Goal: Book appointment/travel/reservation

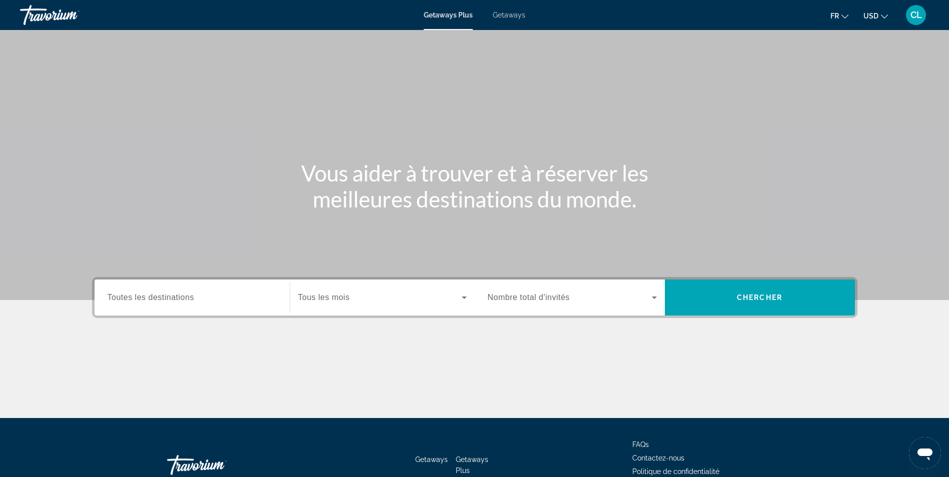
click at [405, 294] on span "Search widget" at bounding box center [380, 298] width 164 height 12
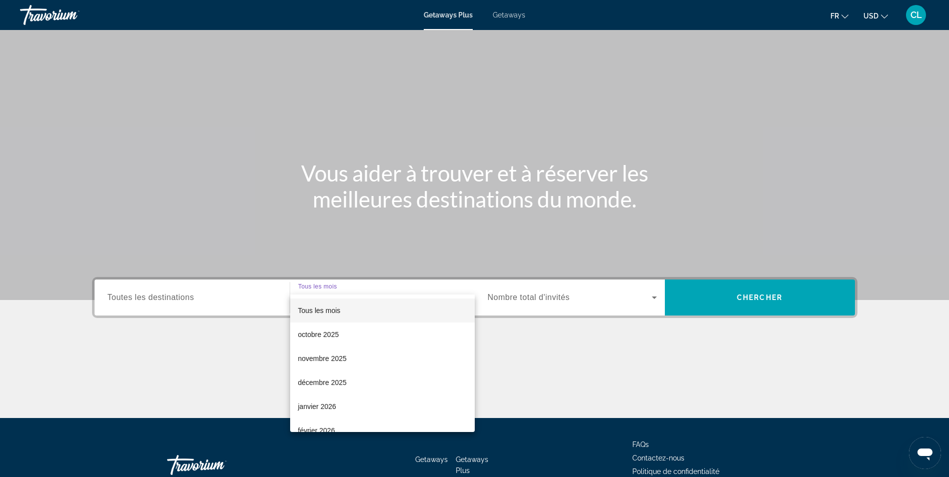
scroll to position [64, 0]
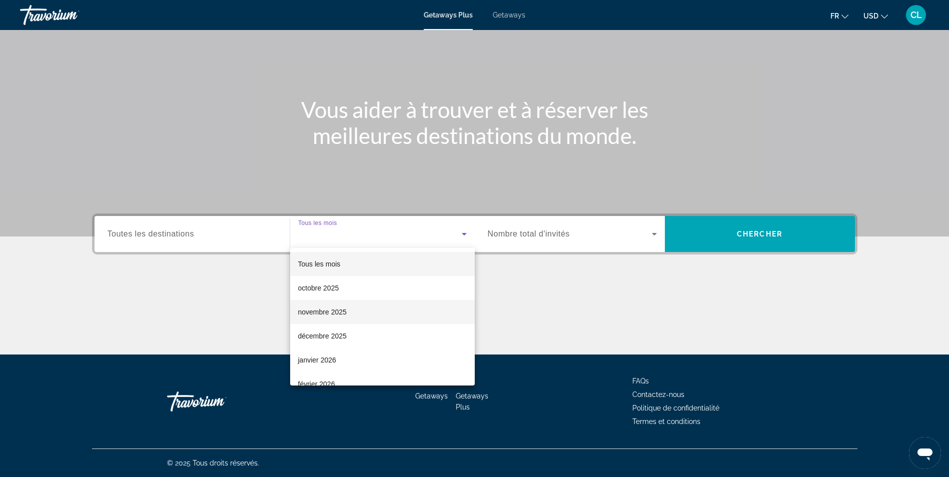
click at [338, 315] on span "novembre 2025" at bounding box center [322, 312] width 49 height 12
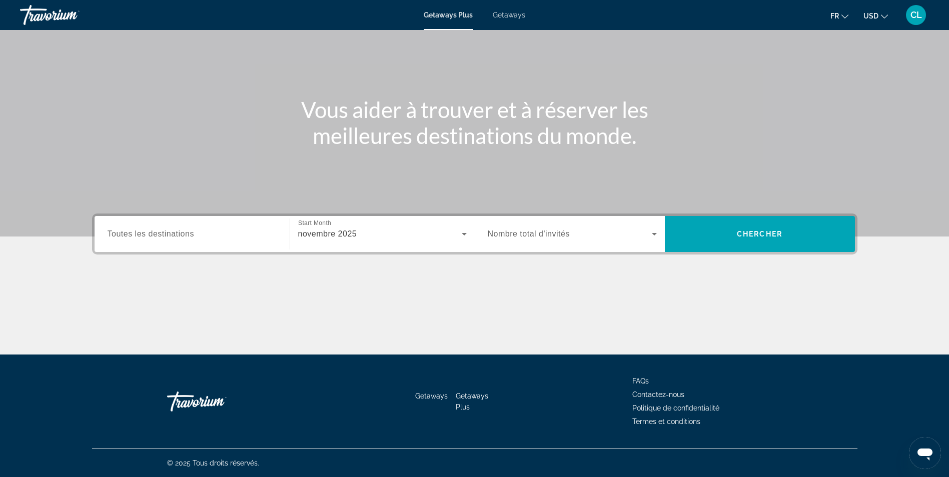
click at [600, 242] on div "Search widget" at bounding box center [572, 234] width 169 height 28
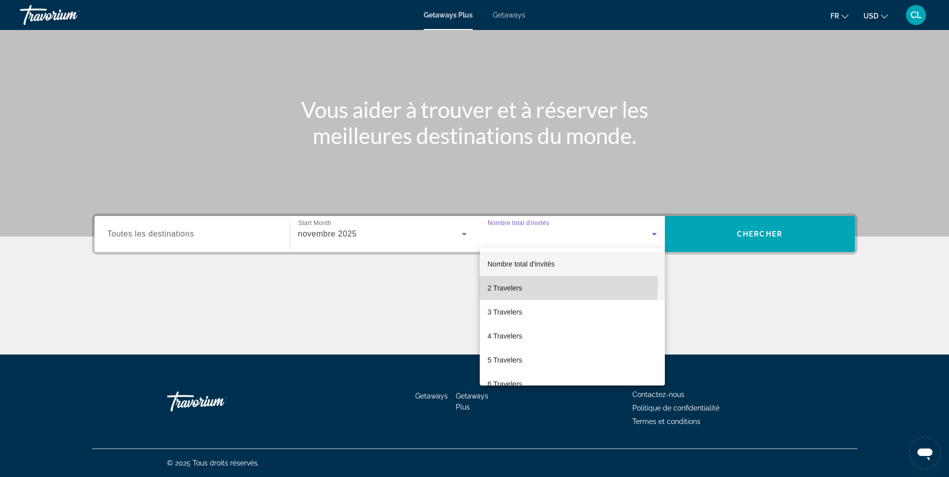
click at [501, 284] on span "2 Travelers" at bounding box center [505, 288] width 35 height 12
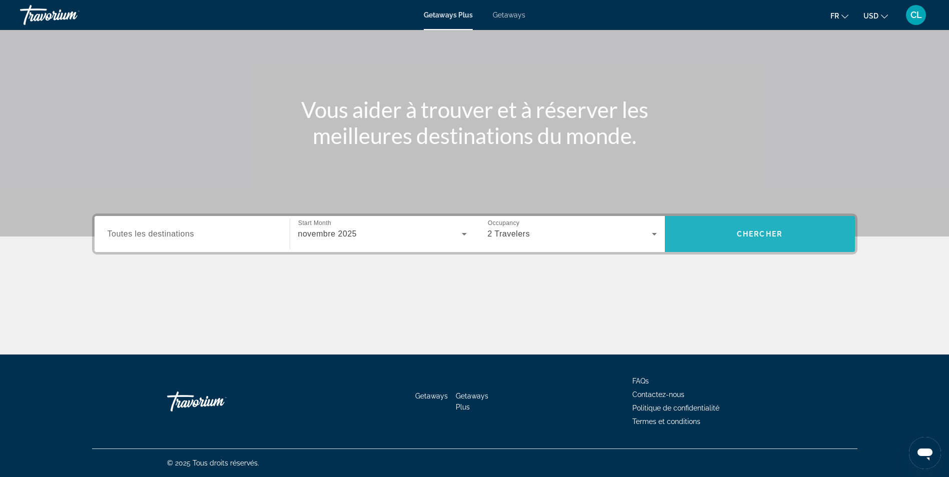
click at [751, 231] on span "Chercher" at bounding box center [760, 234] width 46 height 8
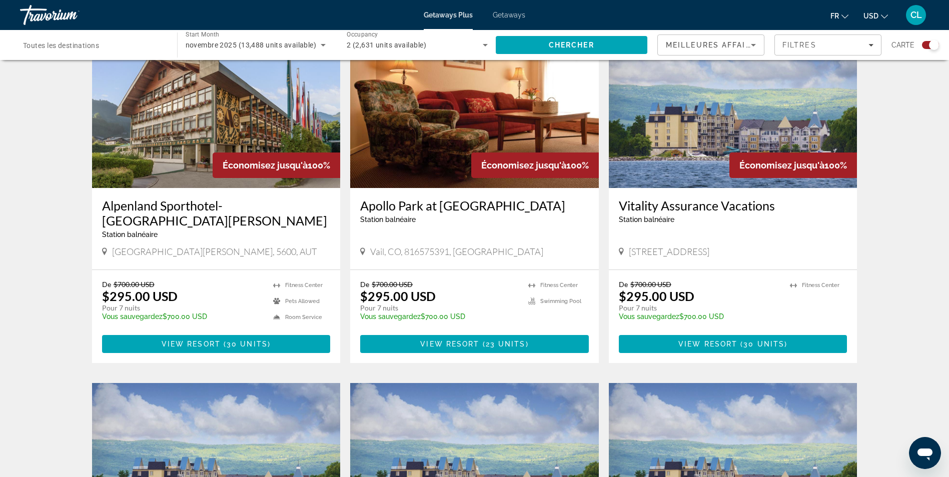
scroll to position [281, 0]
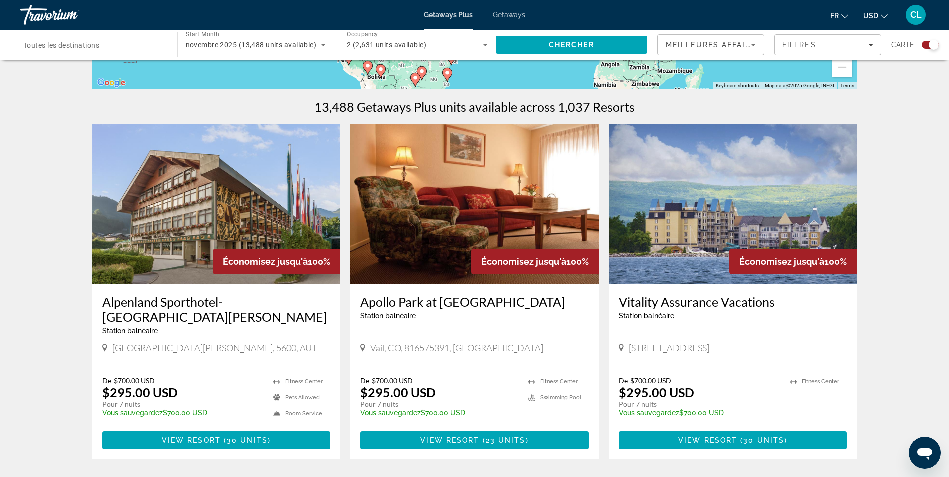
click at [165, 257] on img "Main content" at bounding box center [216, 205] width 249 height 160
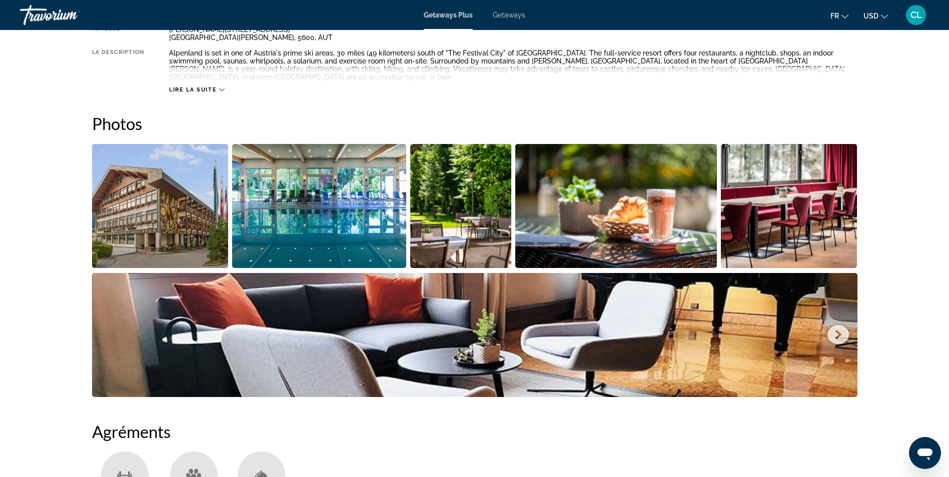
scroll to position [200, 0]
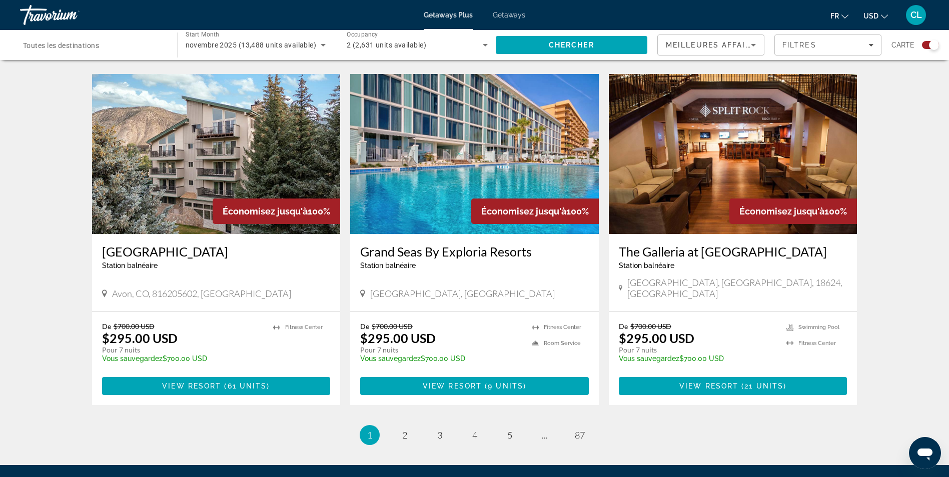
scroll to position [1482, 0]
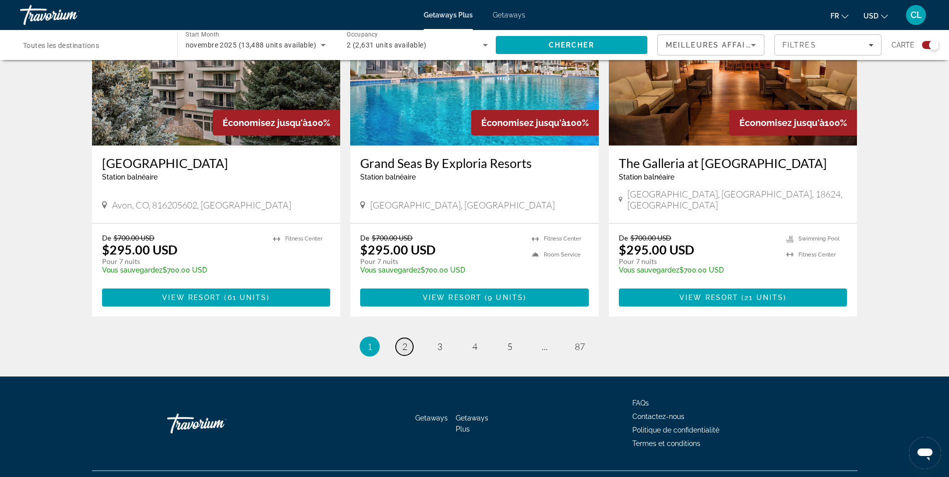
click at [407, 338] on link "page 2" at bounding box center [405, 347] width 18 height 18
